Goal: Task Accomplishment & Management: Manage account settings

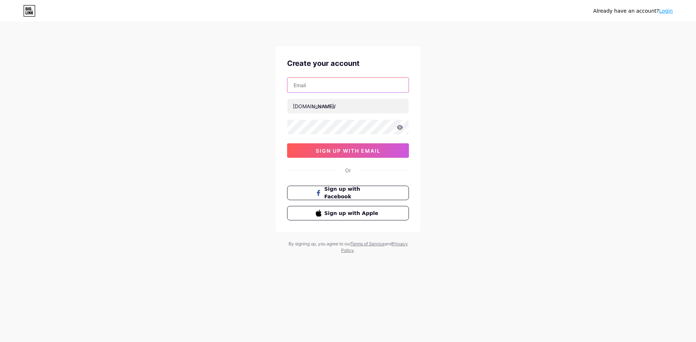
click at [336, 88] on input "text" at bounding box center [347, 85] width 121 height 14
paste input "tanjung8999@gmail.com"
type input "[EMAIL_ADDRESS][DOMAIN_NAME]"
click at [317, 108] on input "text" at bounding box center [347, 106] width 121 height 14
type input "tanjung899"
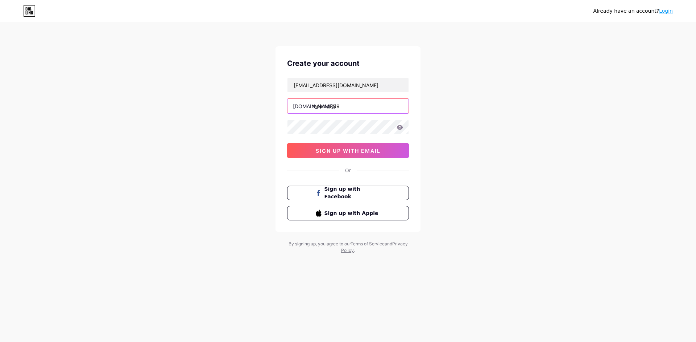
type input "tanjung899"
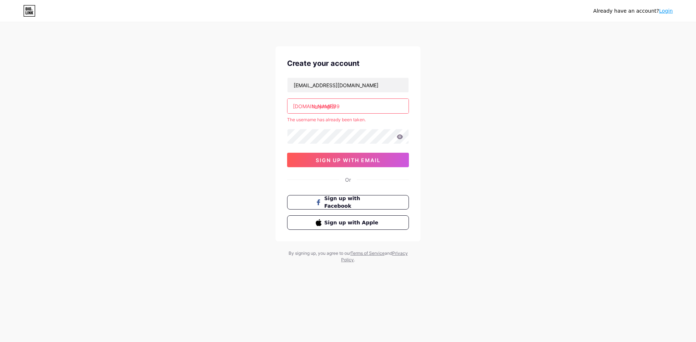
click at [259, 130] on div "Already have an account? Login Create your account tanjung8999@gmail.com bio.li…" at bounding box center [348, 143] width 696 height 287
drag, startPoint x: 355, startPoint y: 107, endPoint x: 284, endPoint y: 105, distance: 71.1
click at [284, 105] on div "Create your account tanjung8999@gmail.com bio.link/ tanjung899 The username has…" at bounding box center [347, 143] width 145 height 195
click at [294, 105] on div "[DOMAIN_NAME]/" at bounding box center [314, 107] width 43 height 8
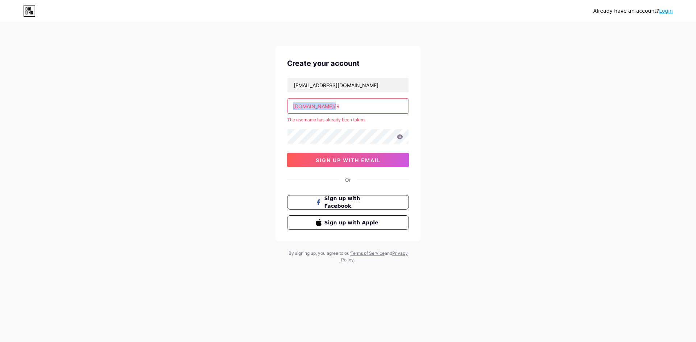
click at [294, 105] on div "[DOMAIN_NAME]/" at bounding box center [314, 107] width 43 height 8
copy div "[DOMAIN_NAME]/"
click at [353, 160] on span "sign up with email" at bounding box center [348, 160] width 65 height 6
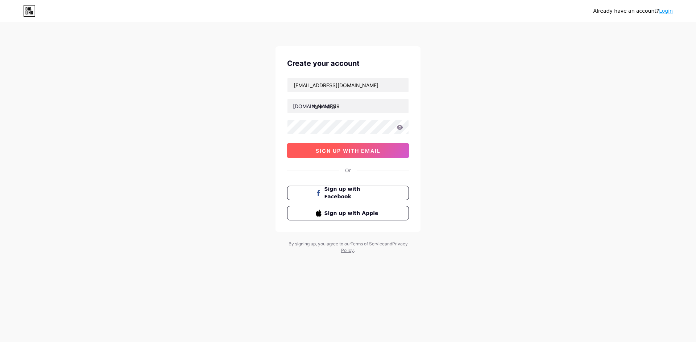
click at [348, 150] on span "sign up with email" at bounding box center [348, 151] width 65 height 6
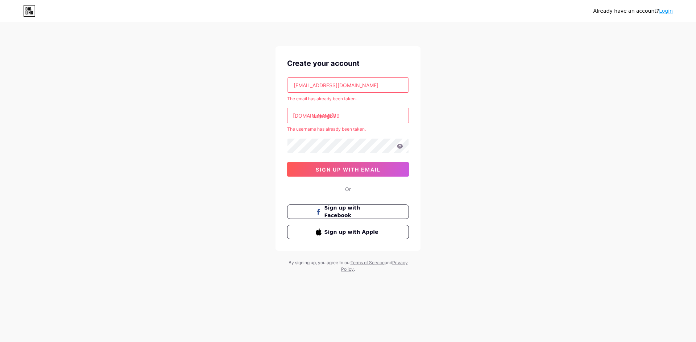
drag, startPoint x: 375, startPoint y: 88, endPoint x: 282, endPoint y: 87, distance: 93.5
click at [282, 87] on div "Create your account tanjung8999@gmail.com The email has already been taken. bio…" at bounding box center [347, 148] width 145 height 205
click at [665, 9] on link "Login" at bounding box center [666, 11] width 14 height 6
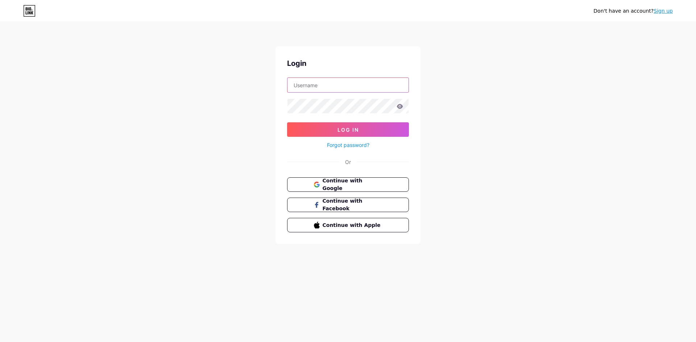
click at [330, 86] on input "text" at bounding box center [347, 85] width 121 height 14
paste input "[EMAIL_ADDRESS][DOMAIN_NAME]"
type input "[EMAIL_ADDRESS][DOMAIN_NAME]"
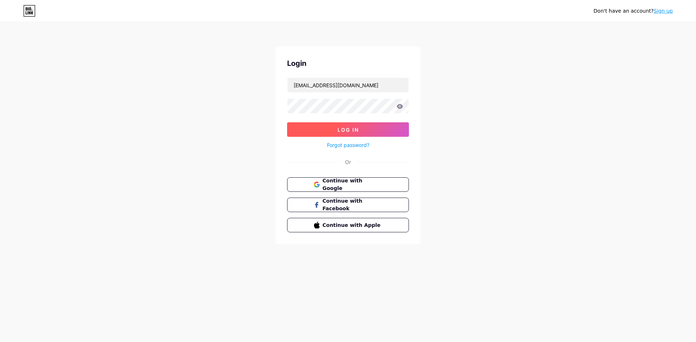
click at [350, 127] on span "Log In" at bounding box center [347, 130] width 21 height 6
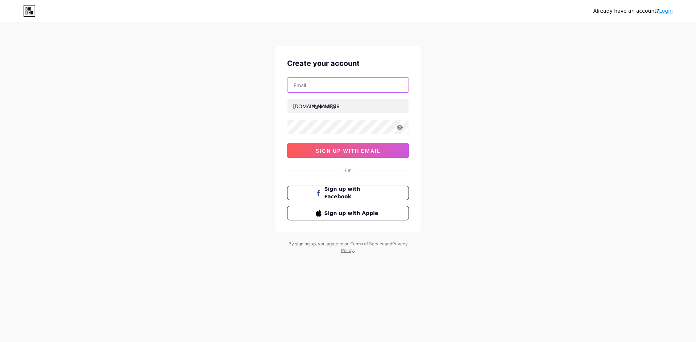
click at [333, 86] on input "text" at bounding box center [347, 85] width 121 height 14
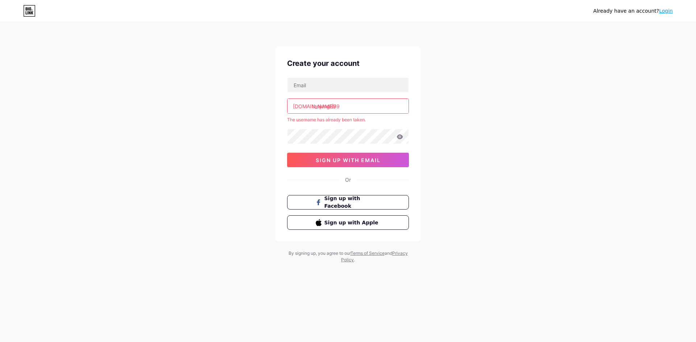
click at [436, 103] on div "Already have an account? Login Create your account bio.link/ tanjung899 The use…" at bounding box center [348, 143] width 696 height 287
drag, startPoint x: 320, startPoint y: 86, endPoint x: 323, endPoint y: 91, distance: 6.5
click at [320, 86] on input "text" at bounding box center [347, 85] width 121 height 14
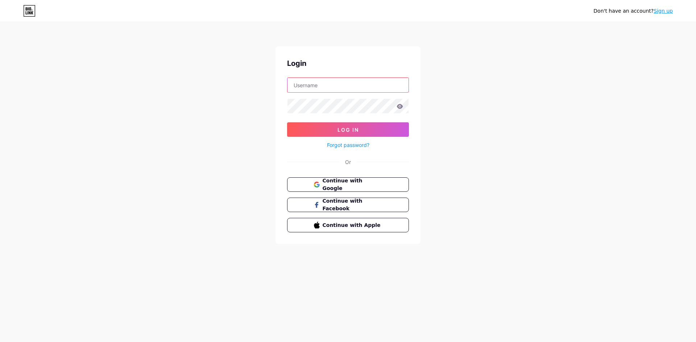
click at [335, 90] on input "text" at bounding box center [347, 85] width 121 height 14
paste input "[DOMAIN_NAME]/"
drag, startPoint x: 326, startPoint y: 85, endPoint x: 260, endPoint y: 84, distance: 66.0
click at [260, 84] on div "Don't have an account? Sign up Login [DOMAIN_NAME]/ Log In Forgot password? Or …" at bounding box center [348, 133] width 696 height 267
click at [315, 86] on input "[DOMAIN_NAME]/" at bounding box center [347, 85] width 121 height 14
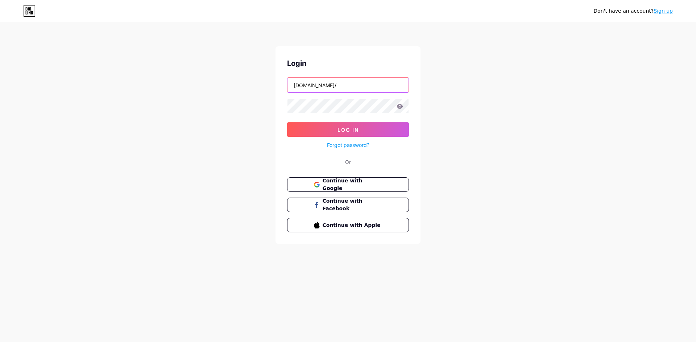
paste input "[EMAIL_ADDRESS][DOMAIN_NAME]"
type input "[EMAIL_ADDRESS][DOMAIN_NAME]"
click at [349, 143] on link "Forgot password?" at bounding box center [348, 145] width 42 height 8
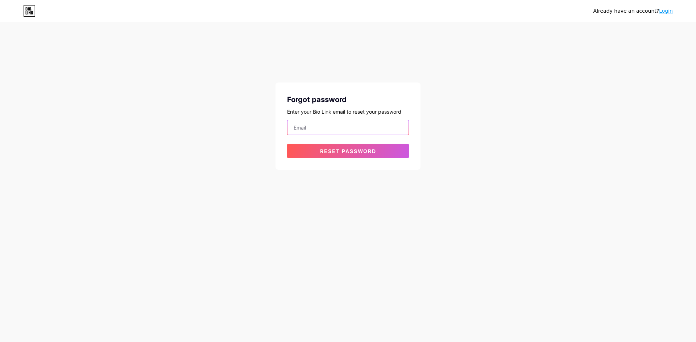
click at [345, 124] on input "email" at bounding box center [347, 127] width 121 height 14
paste input "[EMAIL_ADDRESS][DOMAIN_NAME]"
type input "[EMAIL_ADDRESS][DOMAIN_NAME]"
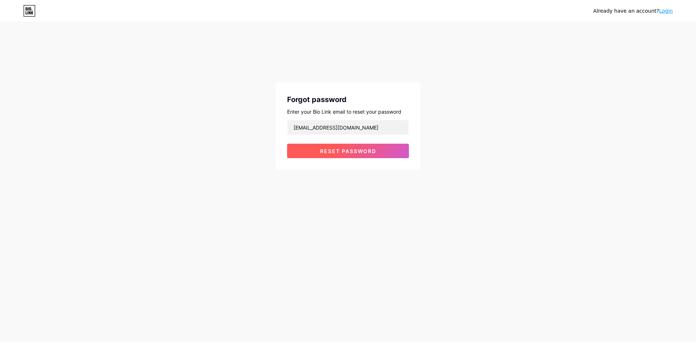
click at [318, 145] on button "Reset password" at bounding box center [348, 151] width 122 height 14
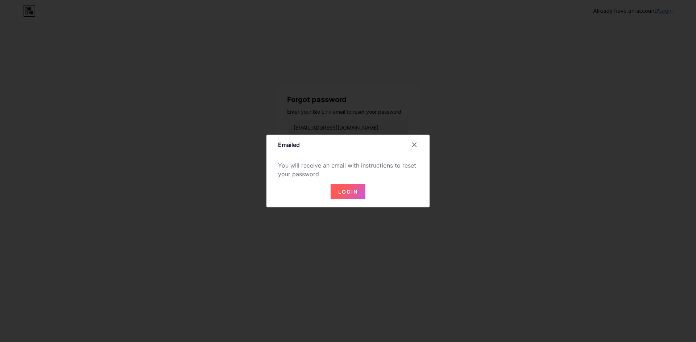
click at [351, 191] on span "Login" at bounding box center [348, 192] width 20 height 6
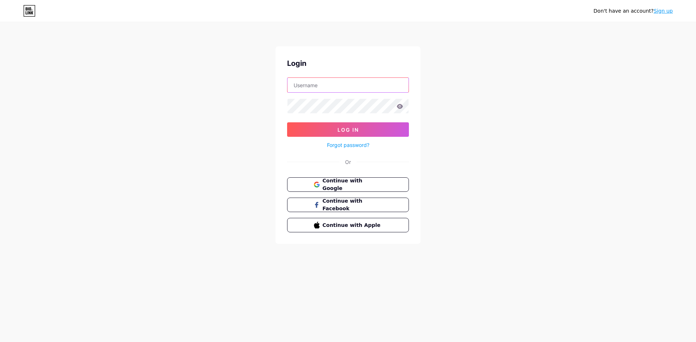
click at [329, 83] on input "text" at bounding box center [347, 85] width 121 height 14
paste input "[EMAIL_ADDRESS][DOMAIN_NAME]"
type input "[EMAIL_ADDRESS][DOMAIN_NAME]"
